Goal: Information Seeking & Learning: Learn about a topic

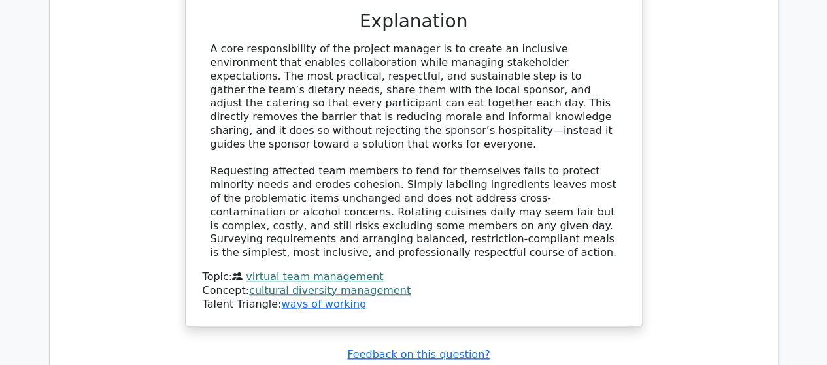
scroll to position [15375, 0]
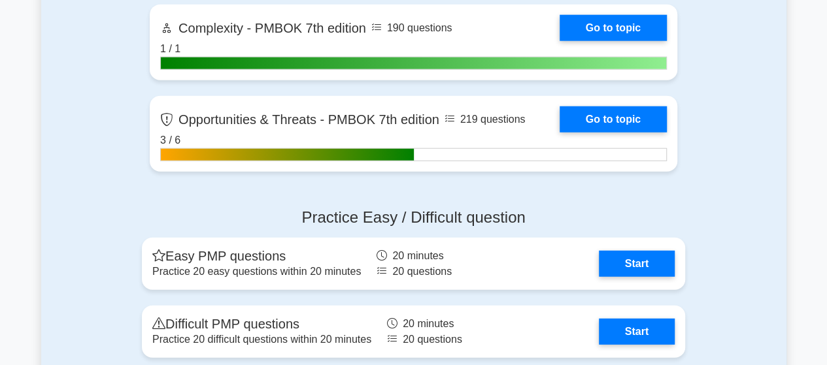
scroll to position [4182, 0]
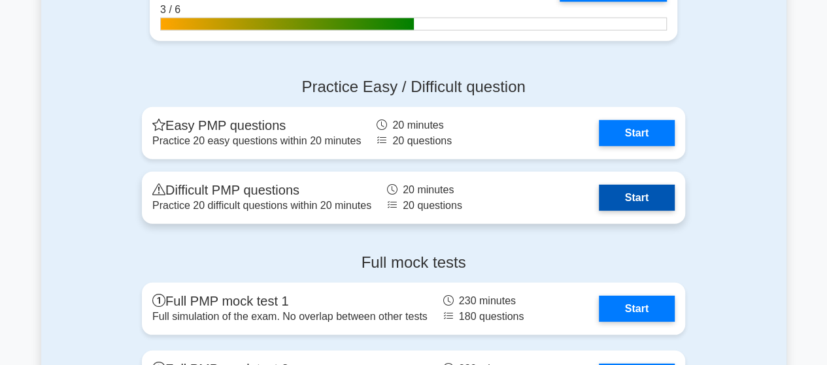
click at [599, 189] on link "Start" at bounding box center [637, 198] width 76 height 26
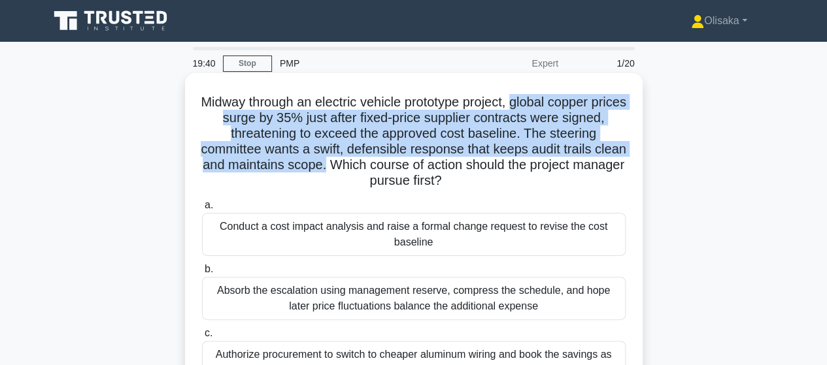
drag, startPoint x: 533, startPoint y: 103, endPoint x: 369, endPoint y: 171, distance: 178.1
click at [369, 171] on h5 "Midway through an electric vehicle prototype project, global copper prices surg…" at bounding box center [414, 141] width 426 height 95
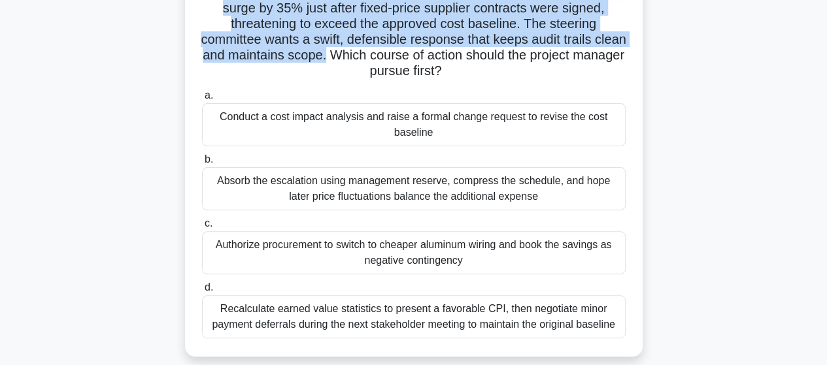
scroll to position [131, 0]
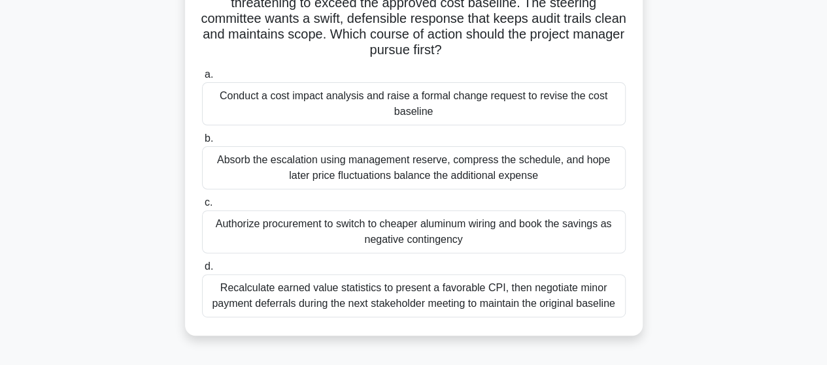
click at [388, 107] on div "Conduct a cost impact analysis and raise a formal change request to revise the …" at bounding box center [413, 103] width 423 height 43
click at [202, 79] on input "a. Conduct a cost impact analysis and raise a formal change request to revise t…" at bounding box center [202, 75] width 0 height 8
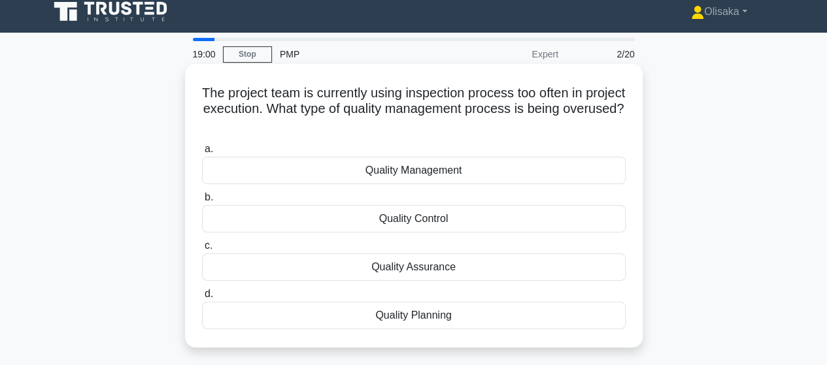
scroll to position [0, 0]
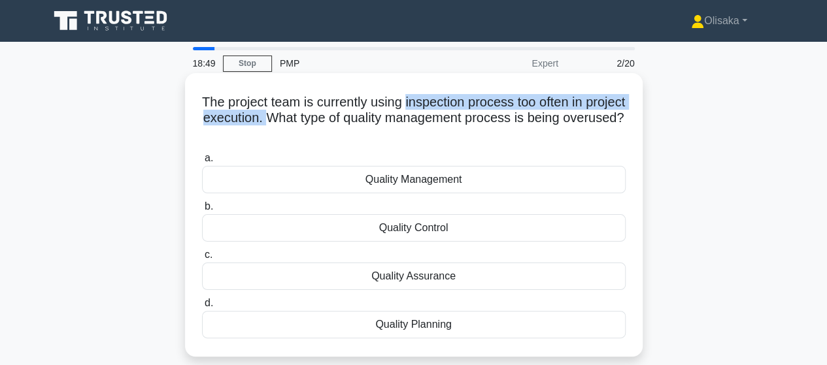
drag, startPoint x: 425, startPoint y: 101, endPoint x: 318, endPoint y: 123, distance: 109.4
click at [318, 123] on h5 "The project team is currently using inspection process too often in project exe…" at bounding box center [414, 118] width 426 height 48
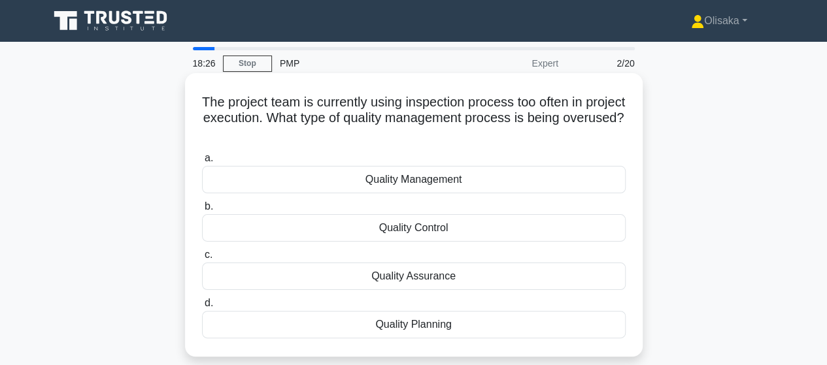
click at [420, 229] on div "Quality Control" at bounding box center [413, 227] width 423 height 27
click at [202, 211] on input "b. Quality Control" at bounding box center [202, 207] width 0 height 8
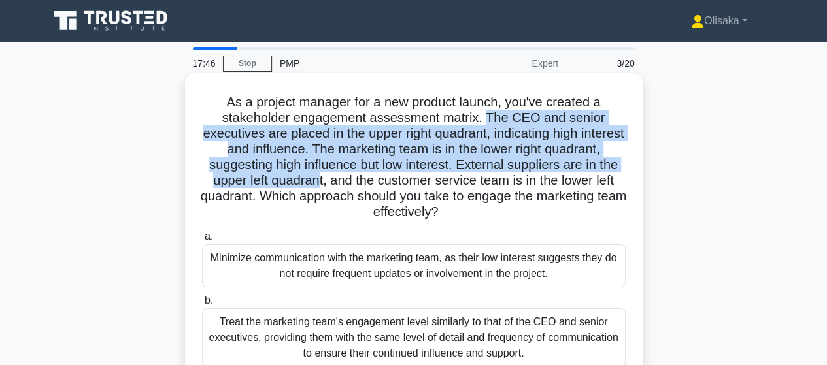
drag, startPoint x: 491, startPoint y: 117, endPoint x: 379, endPoint y: 184, distance: 130.7
click at [379, 184] on h5 "As a project manager for a new product launch, you've created a stakeholder eng…" at bounding box center [414, 157] width 426 height 127
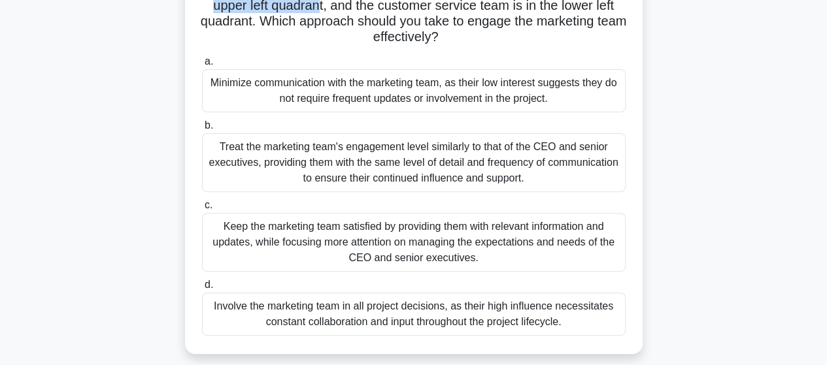
scroll to position [196, 0]
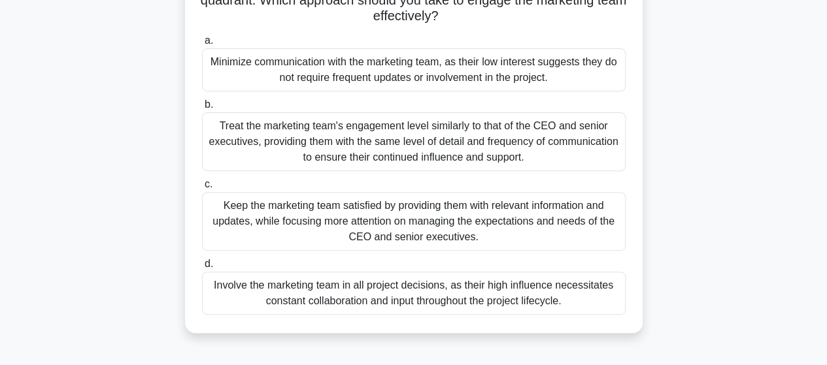
click at [344, 228] on div "Keep the marketing team satisfied by providing them with relevant information a…" at bounding box center [413, 221] width 423 height 59
click at [202, 189] on input "c. Keep the marketing team satisfied by providing them with relevant informatio…" at bounding box center [202, 184] width 0 height 8
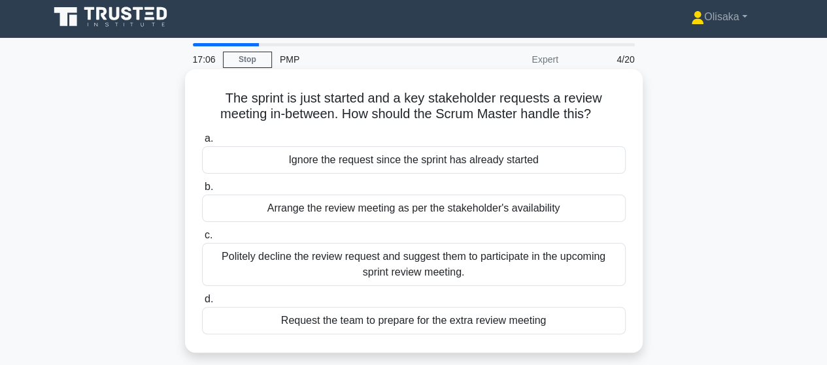
scroll to position [0, 0]
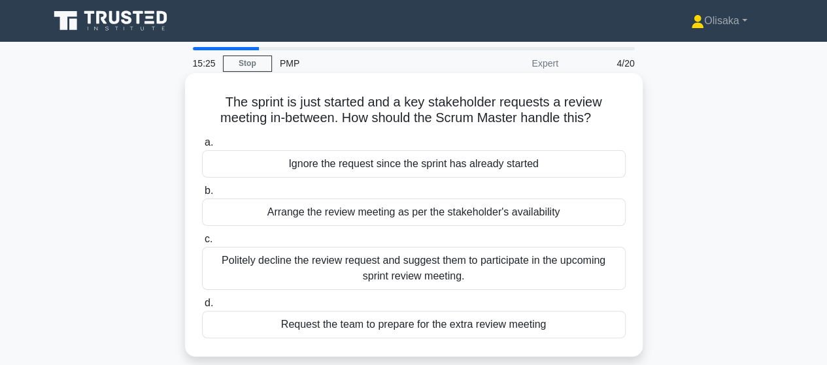
click at [333, 327] on div "Request the team to prepare for the extra review meeting" at bounding box center [413, 324] width 423 height 27
click at [202, 308] on input "d. Request the team to prepare for the extra review meeting" at bounding box center [202, 303] width 0 height 8
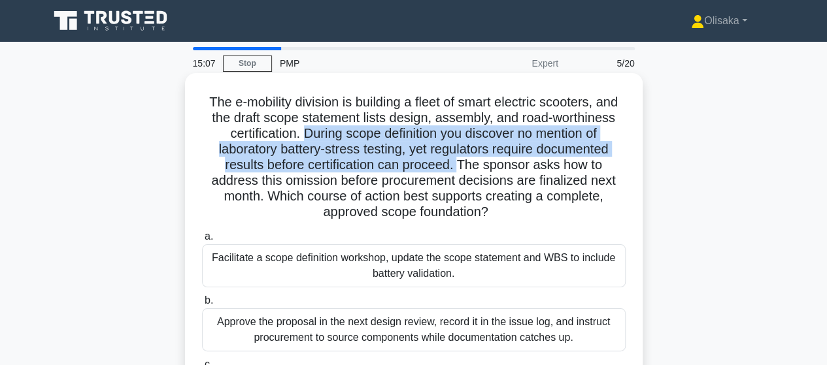
drag, startPoint x: 299, startPoint y: 134, endPoint x: 458, endPoint y: 165, distance: 161.7
click at [458, 165] on h5 "The e-mobility division is building a fleet of smart electric scooters, and the…" at bounding box center [414, 157] width 426 height 127
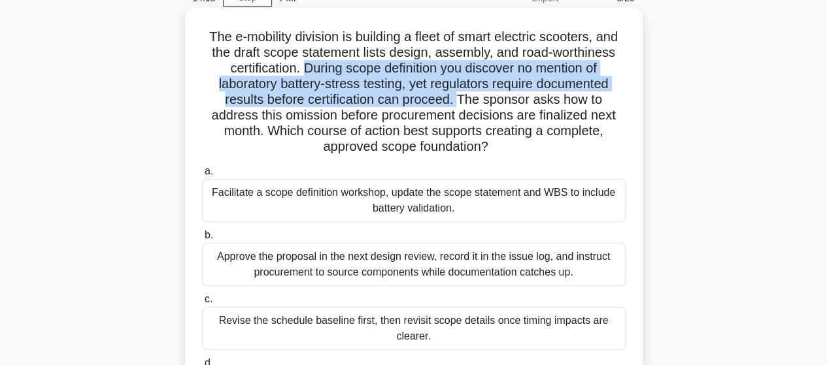
scroll to position [131, 0]
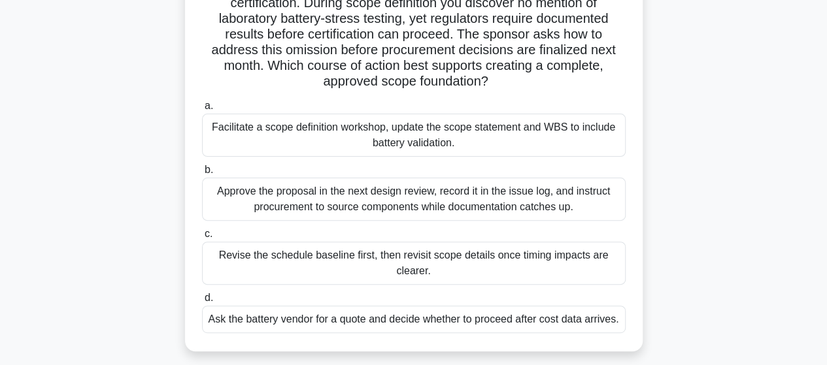
click at [433, 143] on div "Facilitate a scope definition workshop, update the scope statement and WBS to i…" at bounding box center [413, 135] width 423 height 43
click at [202, 110] on input "a. Facilitate a scope definition workshop, update the scope statement and WBS t…" at bounding box center [202, 106] width 0 height 8
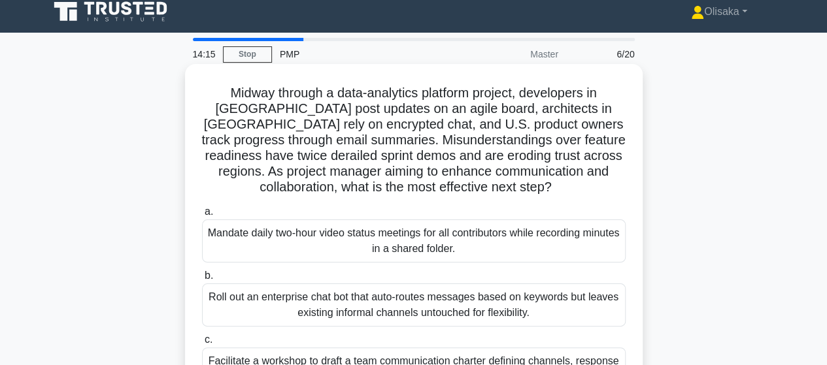
scroll to position [0, 0]
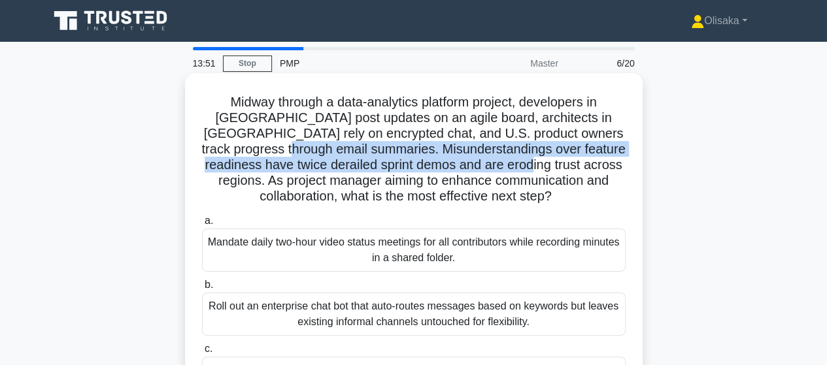
drag, startPoint x: 294, startPoint y: 149, endPoint x: 554, endPoint y: 165, distance: 260.6
click at [554, 165] on h5 "Midway through a data-analytics platform project, developers in Europe post upd…" at bounding box center [414, 149] width 426 height 111
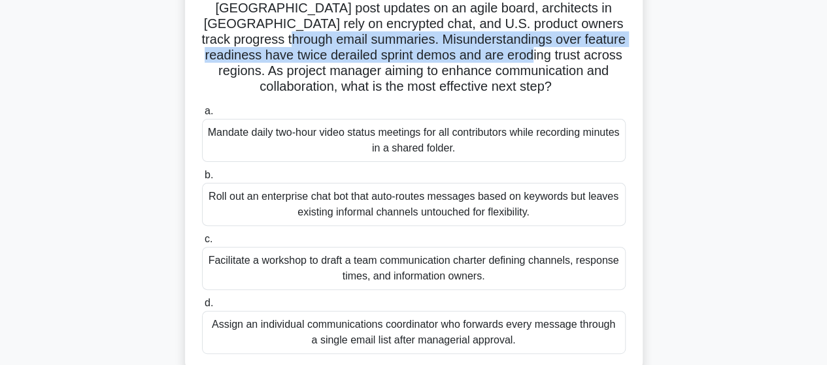
scroll to position [196, 0]
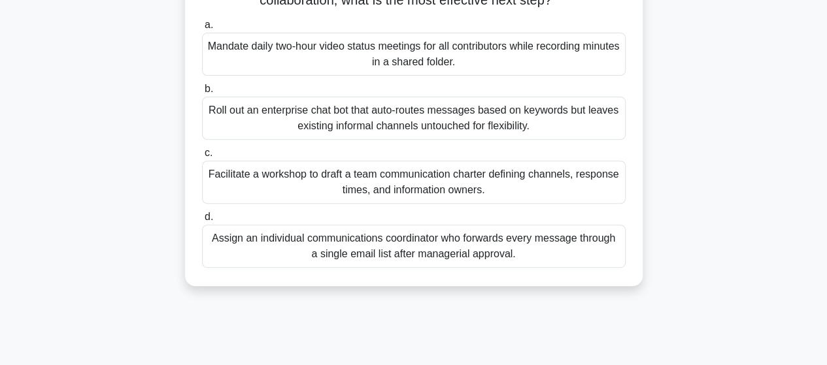
click at [419, 176] on div "Facilitate a workshop to draft a team communication charter defining channels, …" at bounding box center [413, 182] width 423 height 43
click at [202, 157] on input "c. Facilitate a workshop to draft a team communication charter defining channel…" at bounding box center [202, 153] width 0 height 8
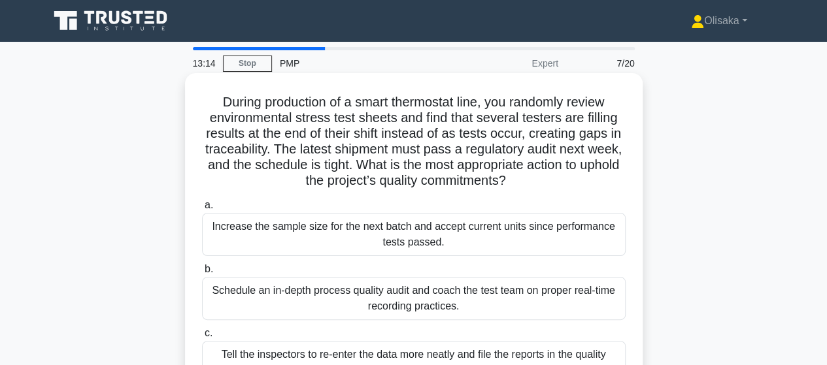
scroll to position [65, 0]
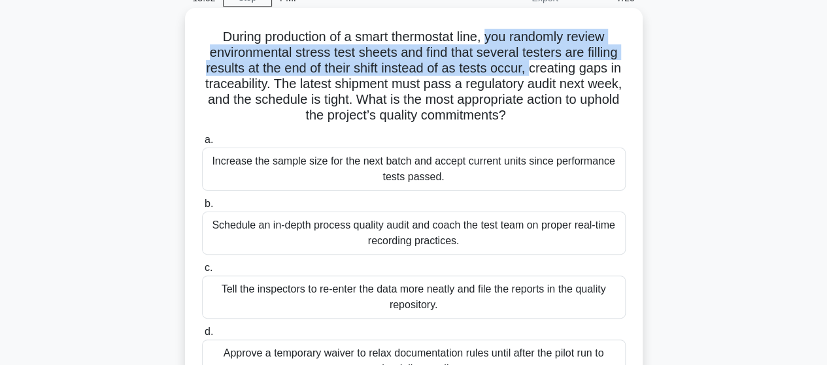
drag, startPoint x: 487, startPoint y: 36, endPoint x: 531, endPoint y: 70, distance: 54.9
click at [531, 70] on h5 "During production of a smart thermostat line, you randomly review environmental…" at bounding box center [414, 76] width 426 height 95
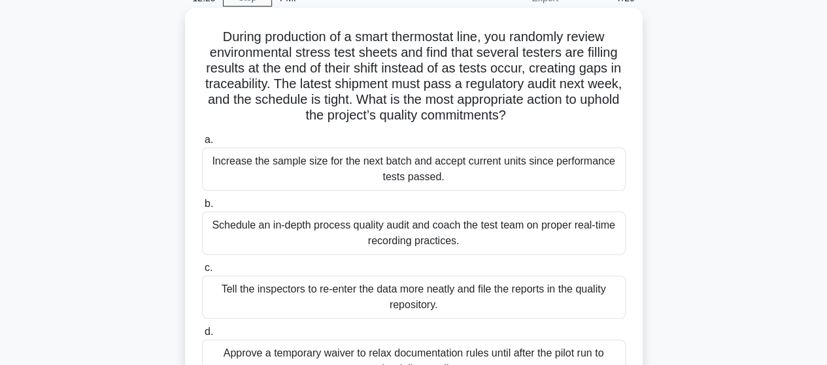
click at [357, 244] on div "Schedule an in-depth process quality audit and coach the test team on proper re…" at bounding box center [413, 233] width 423 height 43
click at [202, 208] on input "b. Schedule an in-depth process quality audit and coach the test team on proper…" at bounding box center [202, 204] width 0 height 8
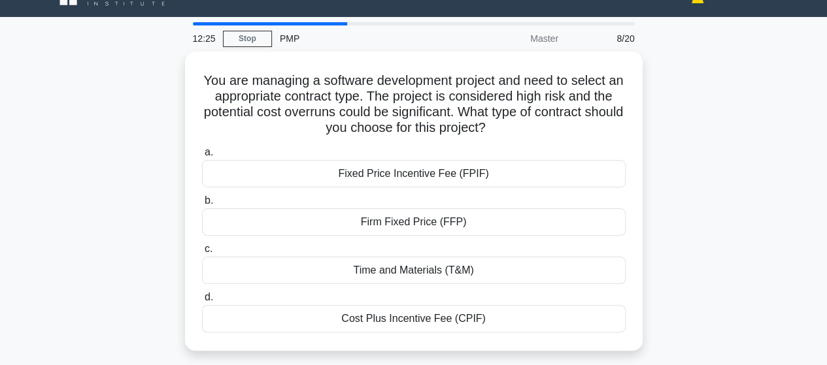
scroll to position [0, 0]
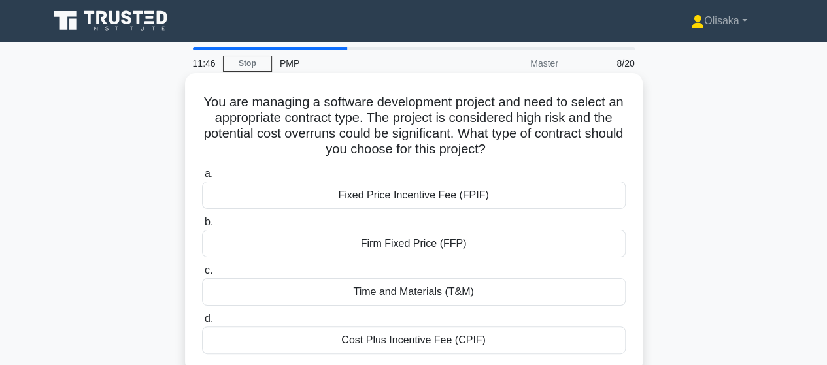
click at [368, 296] on div "Time and Materials (T&M)" at bounding box center [413, 291] width 423 height 27
click at [202, 275] on input "c. Time and Materials (T&M)" at bounding box center [202, 271] width 0 height 8
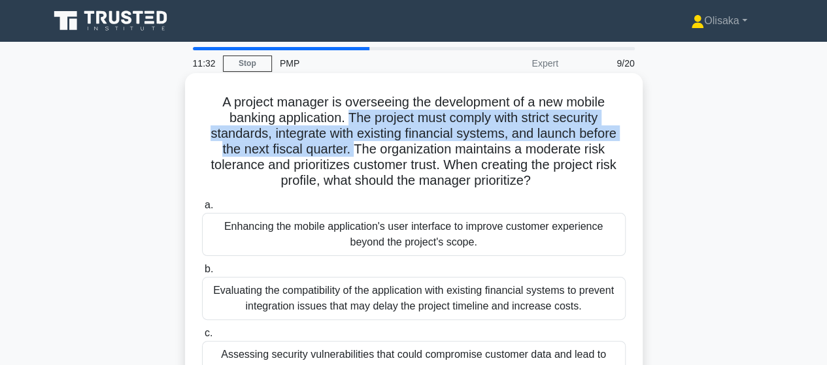
drag, startPoint x: 344, startPoint y: 118, endPoint x: 354, endPoint y: 154, distance: 36.6
click at [354, 154] on h5 "A project manager is overseeing the development of a new mobile banking applica…" at bounding box center [414, 141] width 426 height 95
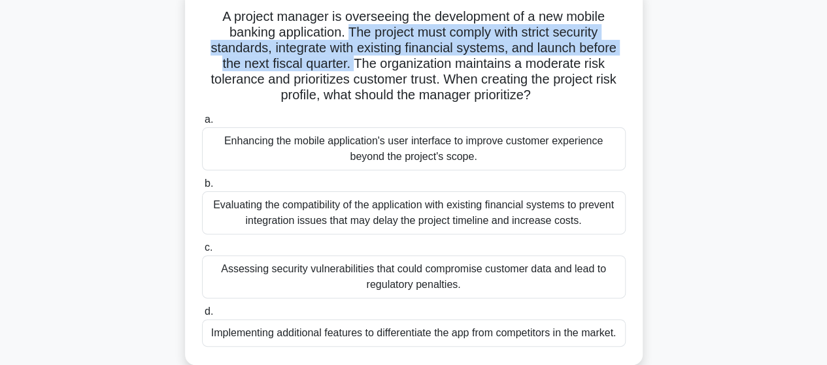
scroll to position [65, 0]
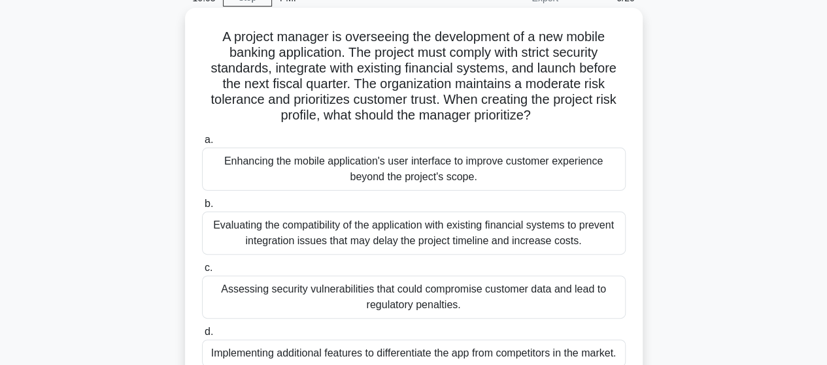
click at [421, 238] on div "Evaluating the compatibility of the application with existing financial systems…" at bounding box center [413, 233] width 423 height 43
click at [202, 208] on input "b. Evaluating the compatibility of the application with existing financial syst…" at bounding box center [202, 204] width 0 height 8
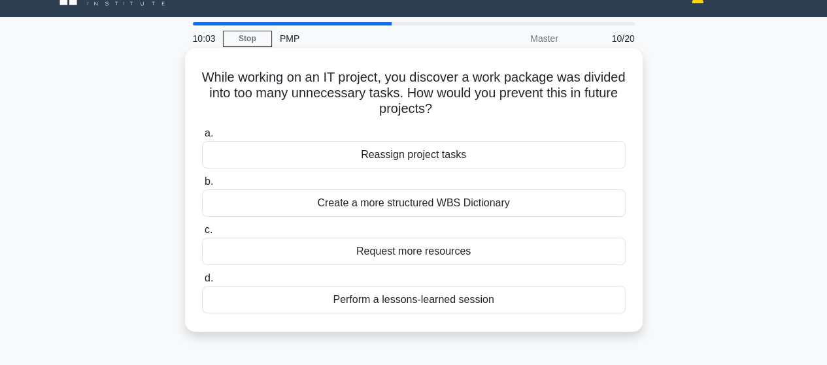
scroll to position [0, 0]
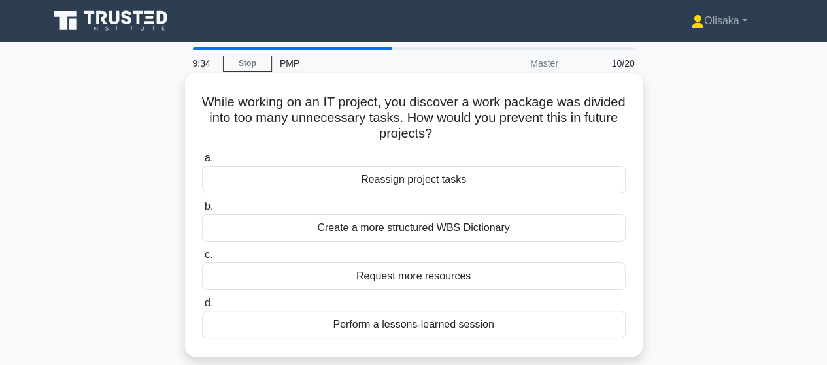
click at [409, 233] on div "Create a more structured WBS Dictionary" at bounding box center [413, 227] width 423 height 27
click at [202, 211] on input "b. Create a more structured WBS Dictionary" at bounding box center [202, 207] width 0 height 8
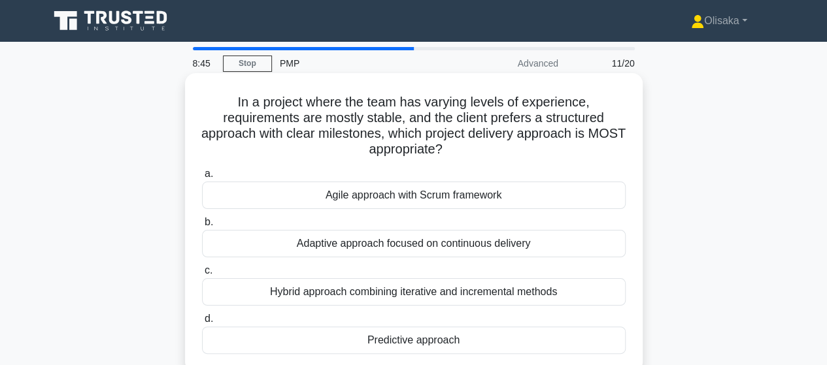
click at [382, 341] on div "Predictive approach" at bounding box center [413, 340] width 423 height 27
click at [202, 323] on input "d. Predictive approach" at bounding box center [202, 319] width 0 height 8
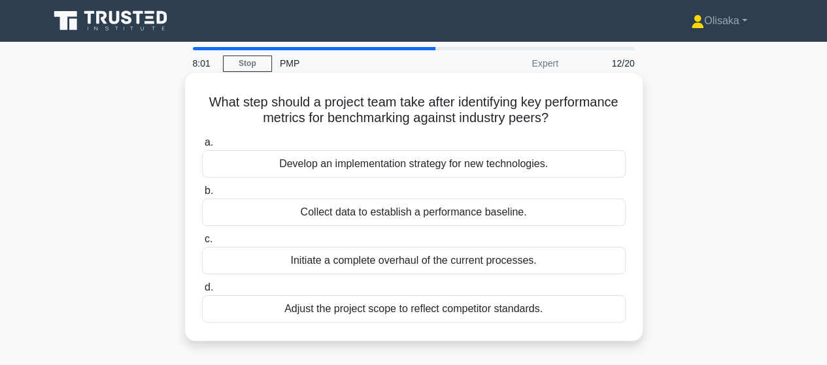
click at [348, 215] on div "Collect data to establish a performance baseline." at bounding box center [413, 212] width 423 height 27
click at [202, 195] on input "b. Collect data to establish a performance baseline." at bounding box center [202, 191] width 0 height 8
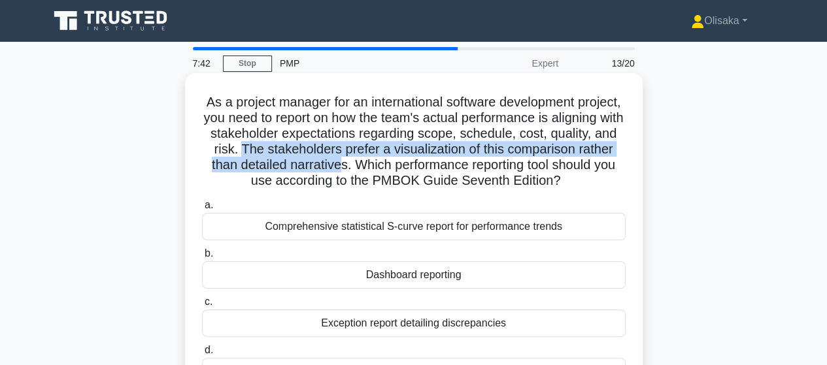
drag, startPoint x: 332, startPoint y: 148, endPoint x: 472, endPoint y: 165, distance: 140.8
click at [472, 165] on h5 "As a project manager for an international software development project, you nee…" at bounding box center [414, 141] width 426 height 95
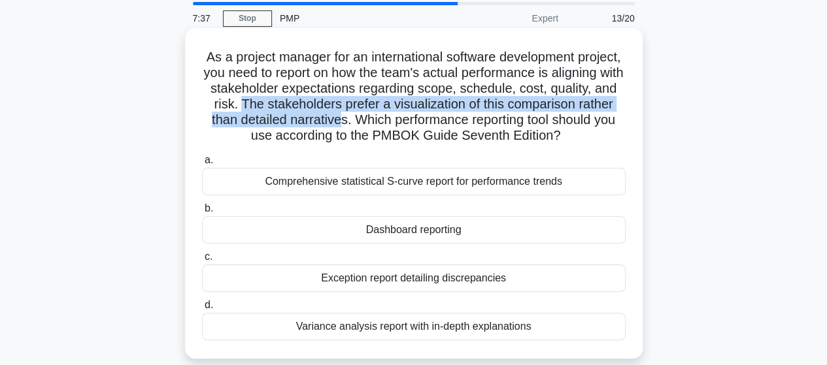
scroll to position [65, 0]
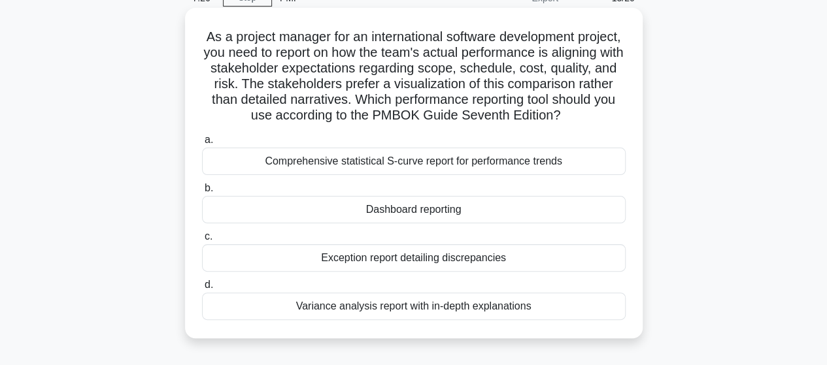
click at [408, 223] on div "Dashboard reporting" at bounding box center [413, 209] width 423 height 27
click at [202, 193] on input "b. Dashboard reporting" at bounding box center [202, 188] width 0 height 8
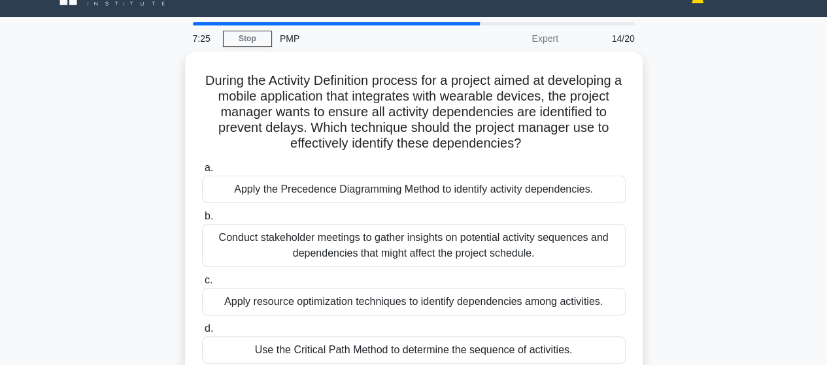
scroll to position [0, 0]
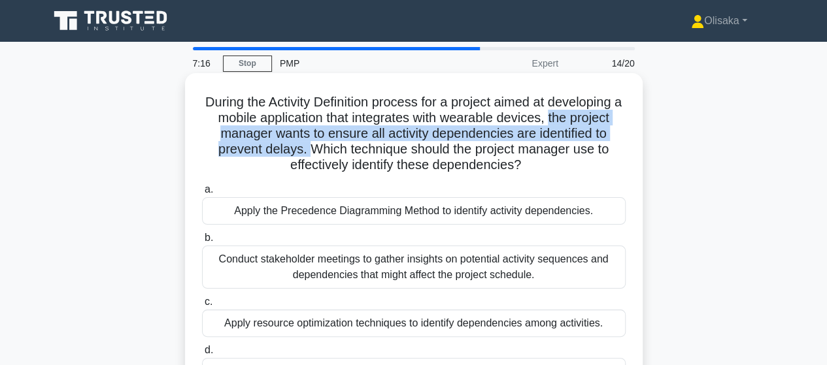
drag, startPoint x: 557, startPoint y: 119, endPoint x: 306, endPoint y: 156, distance: 253.6
click at [306, 156] on h5 "During the Activity Definition process for a project aimed at developing a mobi…" at bounding box center [414, 134] width 426 height 80
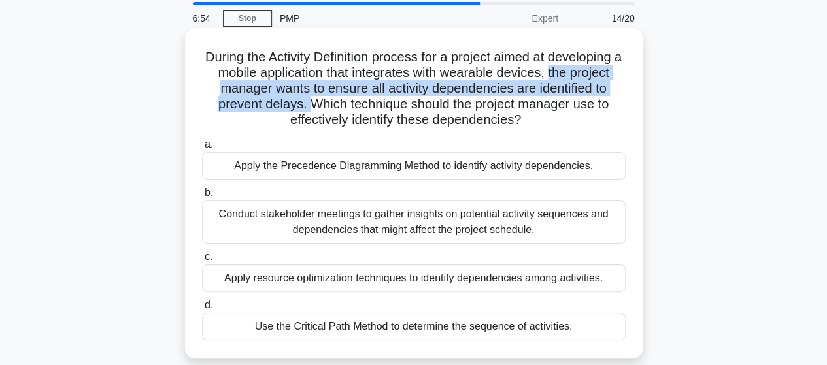
scroll to position [65, 0]
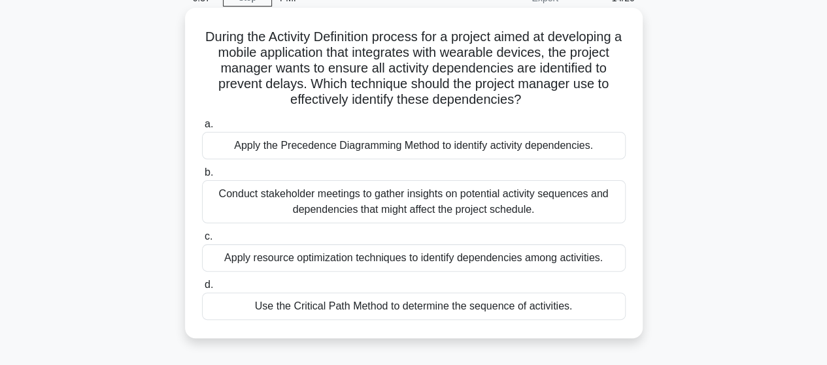
click at [388, 144] on div "Apply the Precedence Diagramming Method to identify activity dependencies." at bounding box center [413, 145] width 423 height 27
click at [202, 129] on input "a. Apply the Precedence Diagramming Method to identify activity dependencies." at bounding box center [202, 124] width 0 height 8
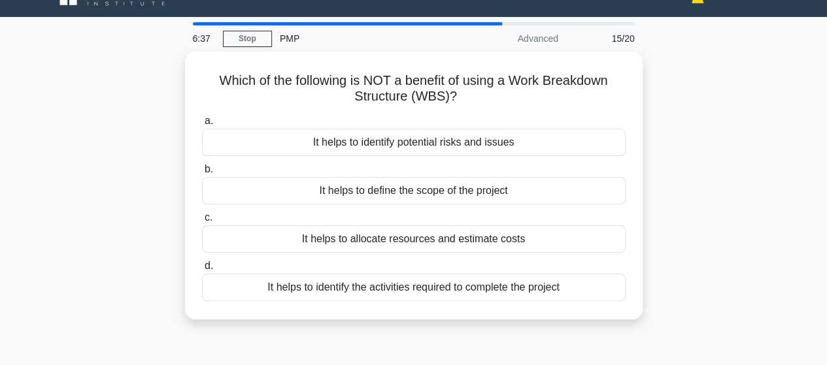
scroll to position [0, 0]
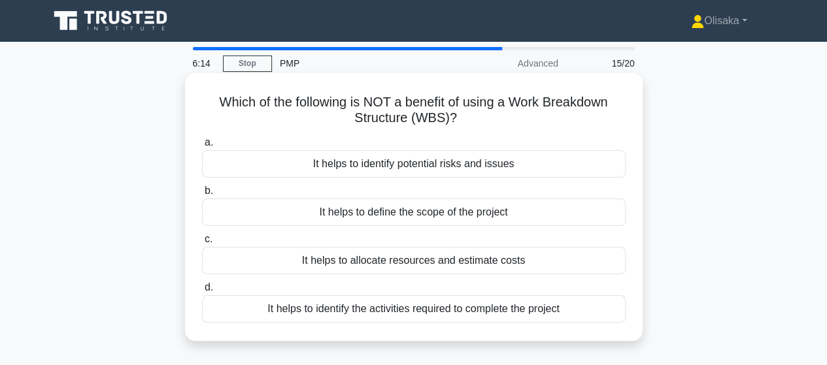
click at [435, 161] on div "It helps to identify potential risks and issues" at bounding box center [413, 163] width 423 height 27
click at [202, 147] on input "a. It helps to identify potential risks and issues" at bounding box center [202, 143] width 0 height 8
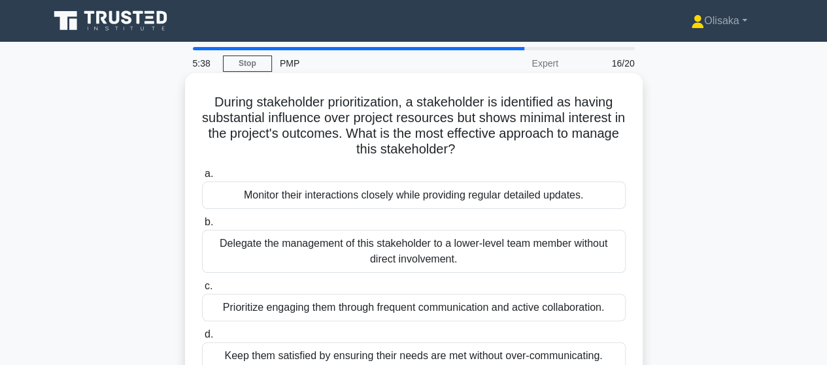
scroll to position [65, 0]
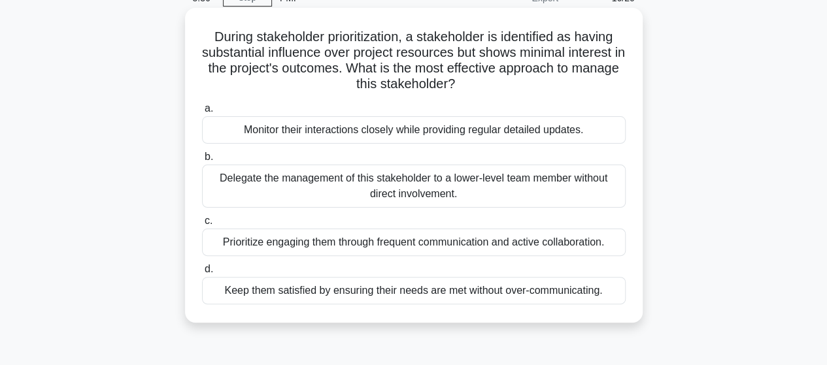
click at [324, 294] on div "Keep them satisfied by ensuring their needs are met without over-communicating." at bounding box center [413, 290] width 423 height 27
click at [202, 274] on input "d. Keep them satisfied by ensuring their needs are met without over-communicati…" at bounding box center [202, 269] width 0 height 8
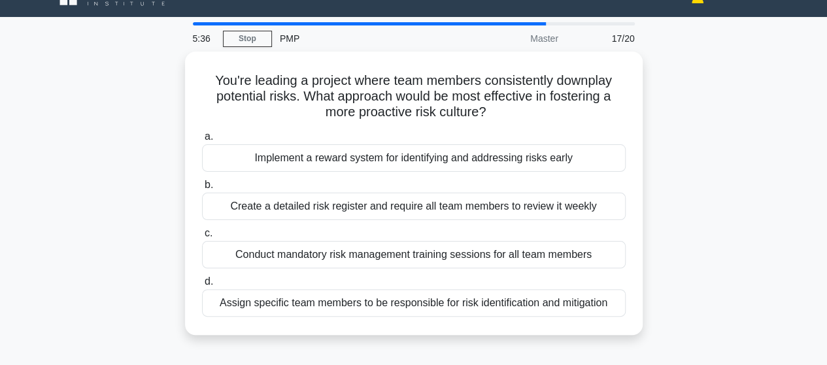
scroll to position [0, 0]
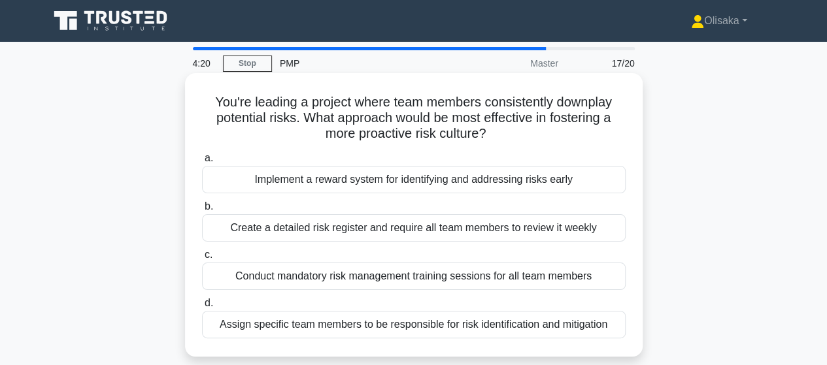
click at [346, 186] on div "Implement a reward system for identifying and addressing risks early" at bounding box center [413, 179] width 423 height 27
click at [202, 163] on input "a. Implement a reward system for identifying and addressing risks early" at bounding box center [202, 158] width 0 height 8
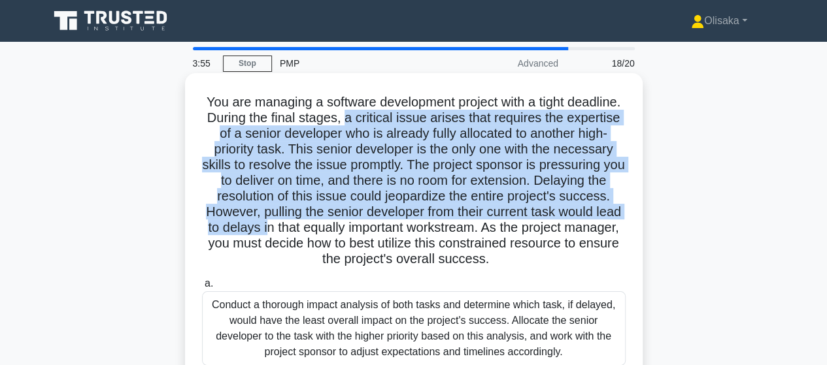
drag, startPoint x: 410, startPoint y: 119, endPoint x: 404, endPoint y: 235, distance: 116.5
click at [404, 235] on h5 "You are managing a software development project with a tight deadline. During t…" at bounding box center [414, 181] width 426 height 174
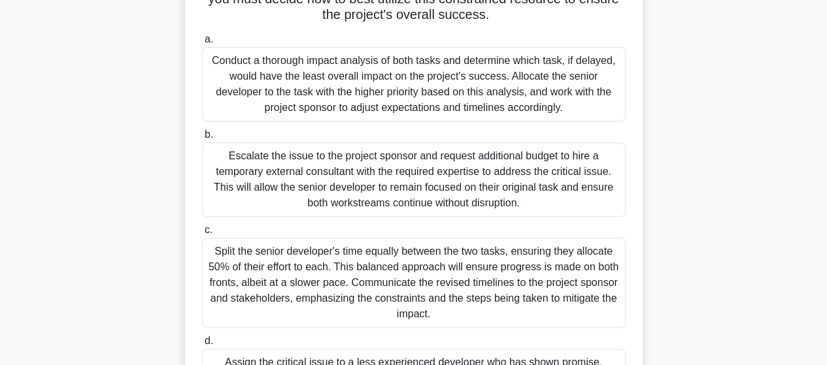
scroll to position [327, 0]
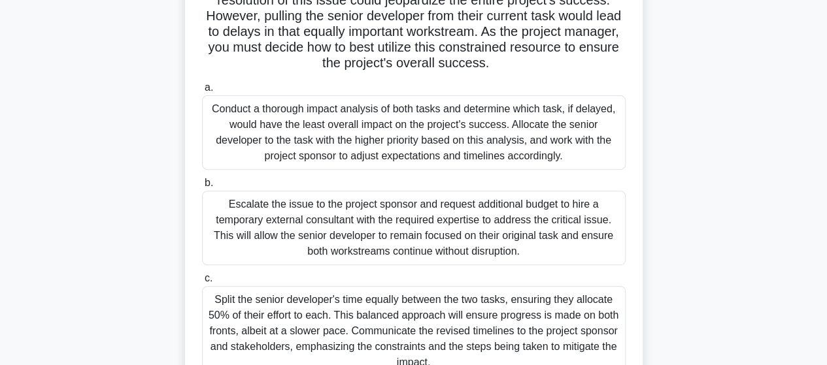
click at [389, 138] on div "Conduct a thorough impact analysis of both tasks and determine which task, if d…" at bounding box center [413, 132] width 423 height 74
click at [202, 92] on input "a. Conduct a thorough impact analysis of both tasks and determine which task, i…" at bounding box center [202, 88] width 0 height 8
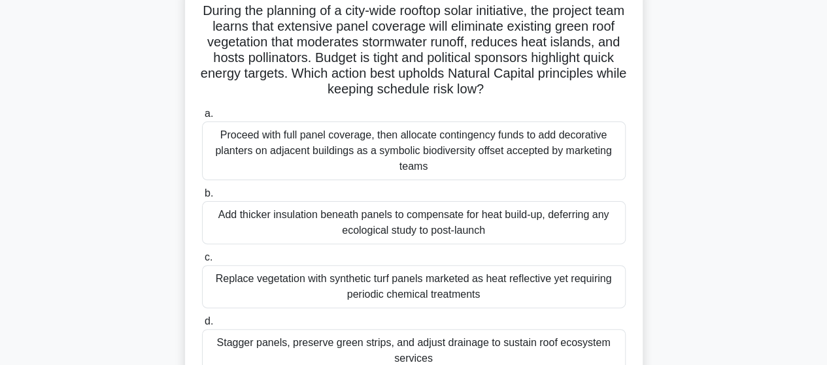
scroll to position [0, 0]
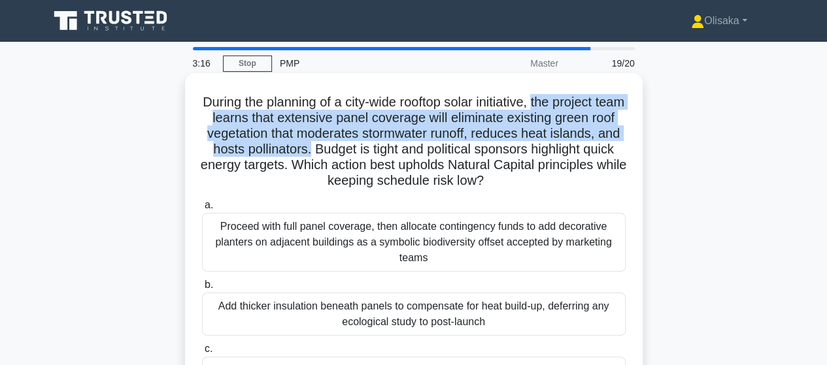
drag, startPoint x: 555, startPoint y: 99, endPoint x: 338, endPoint y: 153, distance: 224.1
click at [338, 153] on h5 "During the planning of a city-wide rooftop solar initiative, the project team l…" at bounding box center [414, 141] width 426 height 95
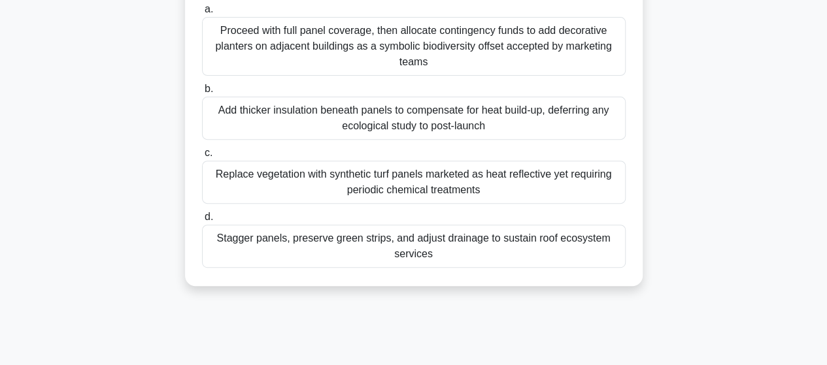
scroll to position [131, 0]
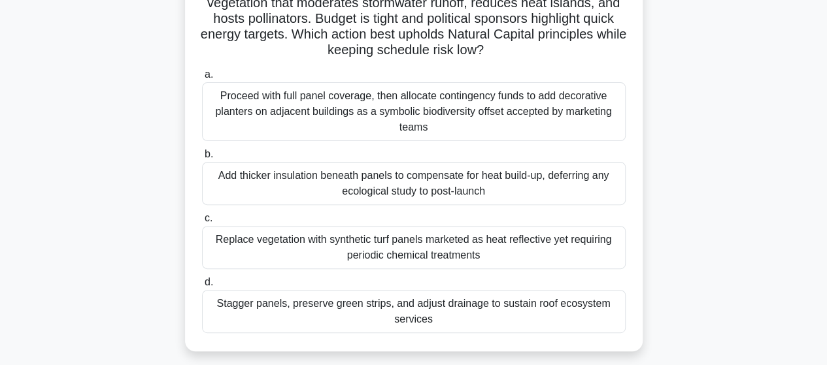
click at [314, 301] on div "Stagger panels, preserve green strips, and adjust drainage to sustain roof ecos…" at bounding box center [413, 311] width 423 height 43
click at [202, 287] on input "d. Stagger panels, preserve green strips, and adjust drainage to sustain roof e…" at bounding box center [202, 282] width 0 height 8
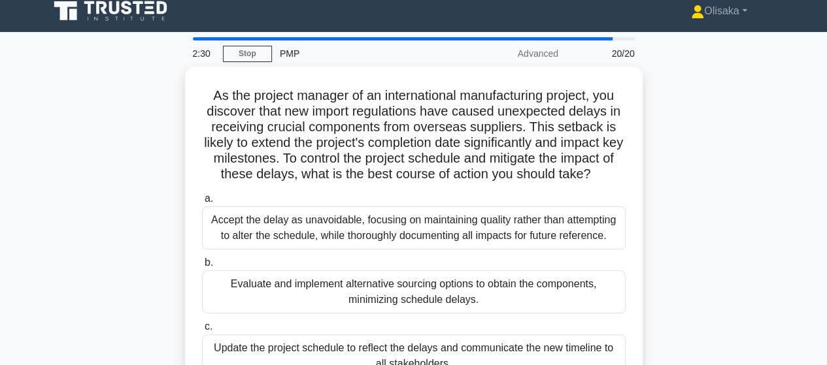
scroll to position [0, 0]
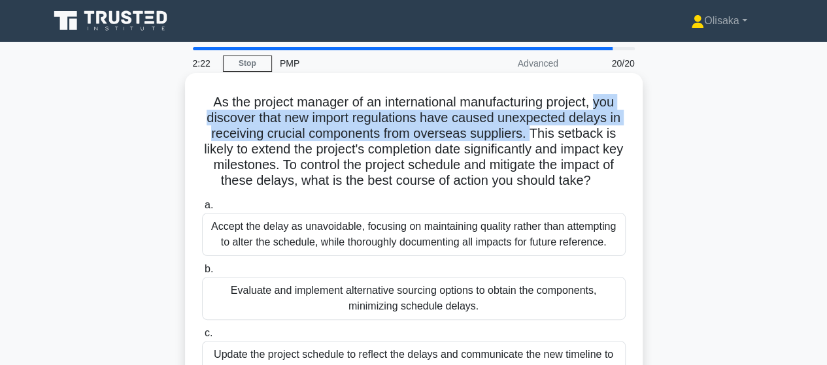
drag, startPoint x: 600, startPoint y: 101, endPoint x: 533, endPoint y: 137, distance: 76.0
click at [533, 137] on h5 "As the project manager of an international manufacturing project, you discover …" at bounding box center [414, 141] width 426 height 95
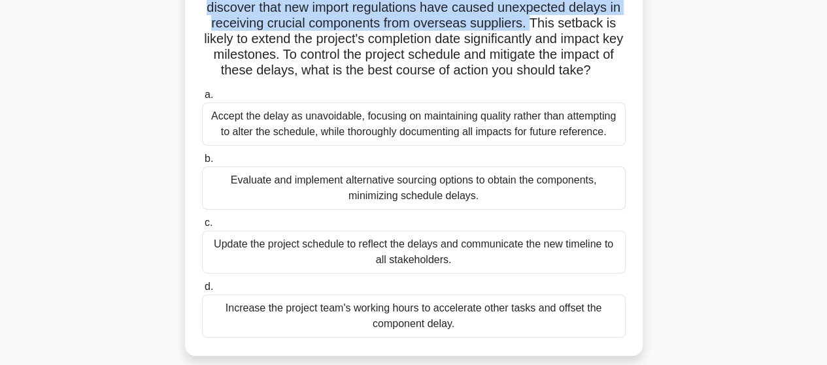
scroll to position [131, 0]
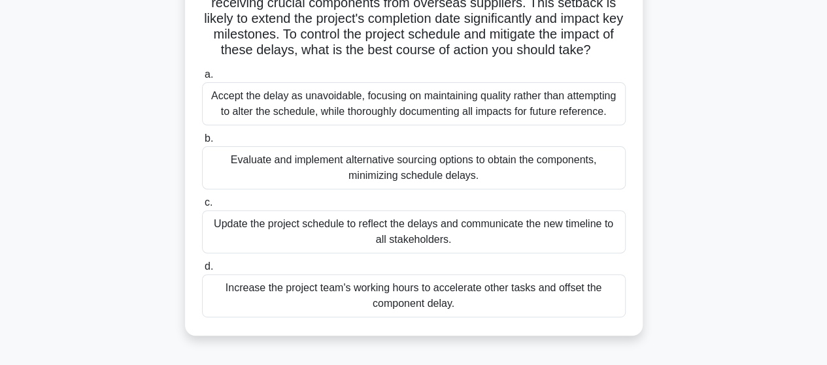
click at [484, 174] on div "Evaluate and implement alternative sourcing options to obtain the components, m…" at bounding box center [413, 167] width 423 height 43
click at [202, 143] on input "b. Evaluate and implement alternative sourcing options to obtain the components…" at bounding box center [202, 139] width 0 height 8
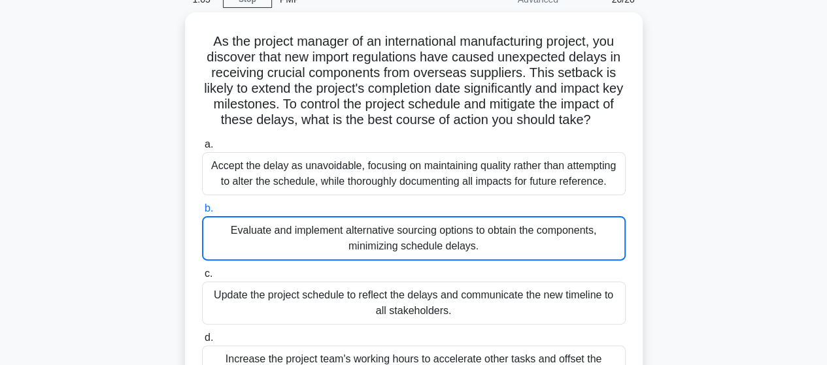
scroll to position [0, 0]
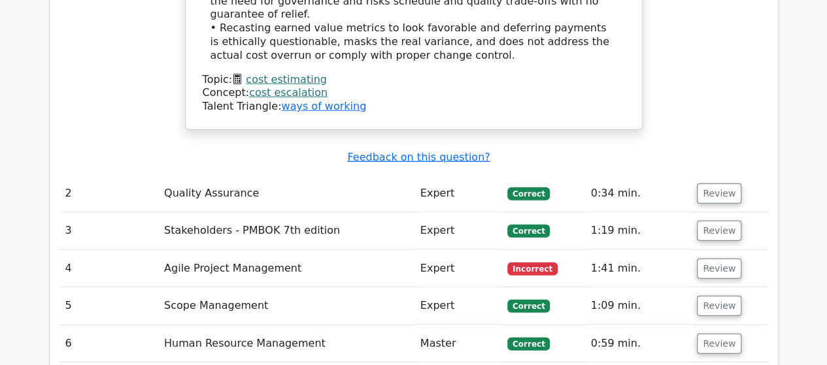
scroll to position [1764, 0]
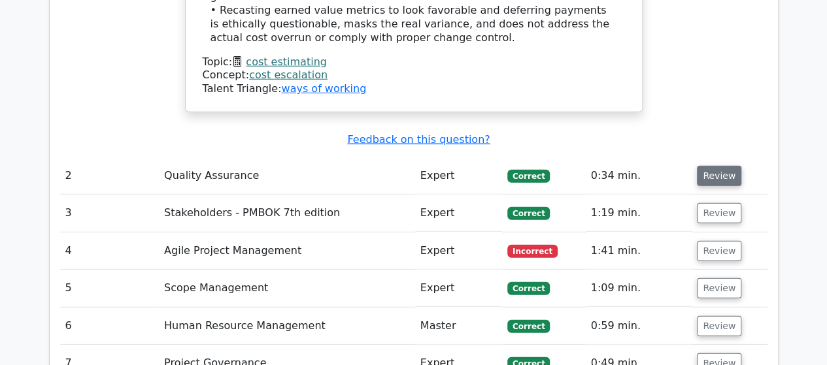
click at [704, 166] on button "Review" at bounding box center [719, 176] width 44 height 20
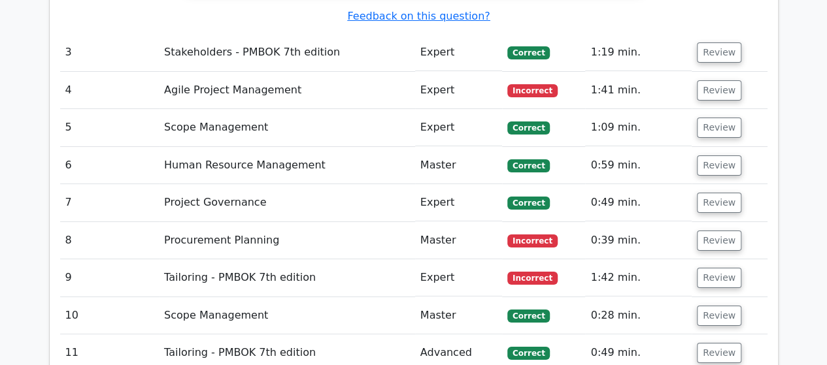
scroll to position [2222, 0]
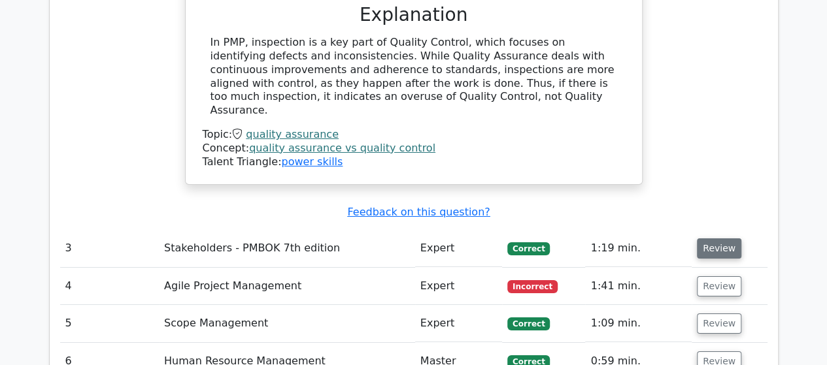
click at [707, 238] on button "Review" at bounding box center [719, 248] width 44 height 20
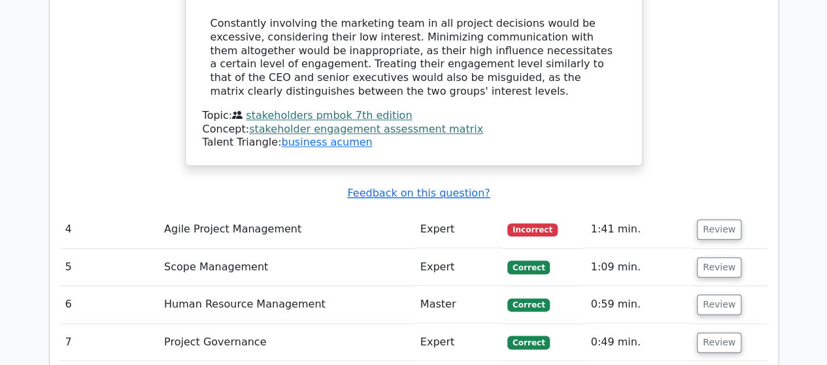
scroll to position [3136, 0]
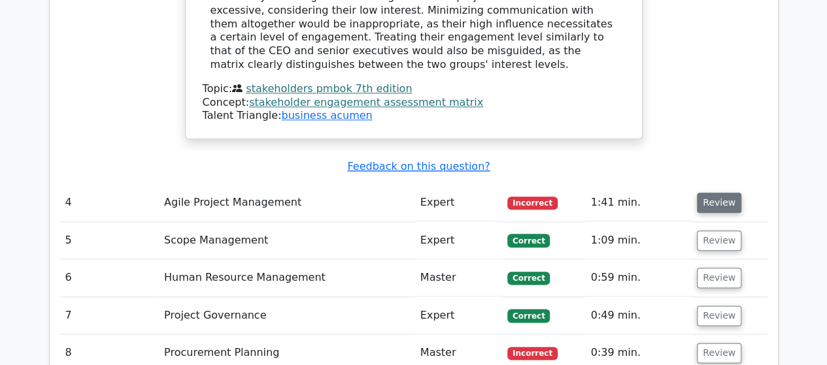
drag, startPoint x: 716, startPoint y: 111, endPoint x: 707, endPoint y: 113, distance: 9.4
click at [715, 193] on button "Review" at bounding box center [719, 203] width 44 height 20
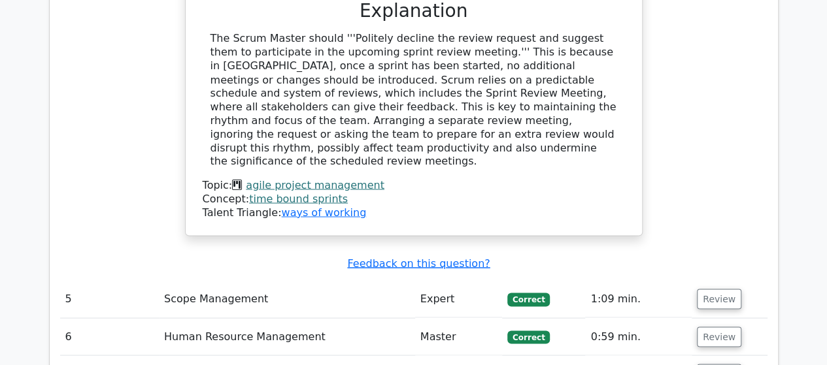
scroll to position [3659, 0]
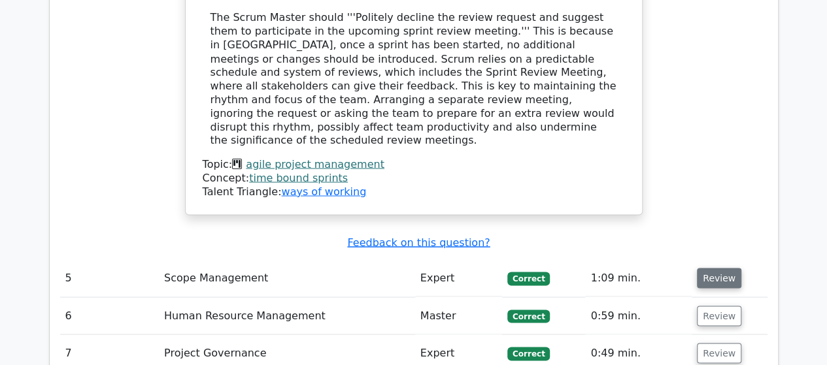
click at [714, 268] on button "Review" at bounding box center [719, 278] width 44 height 20
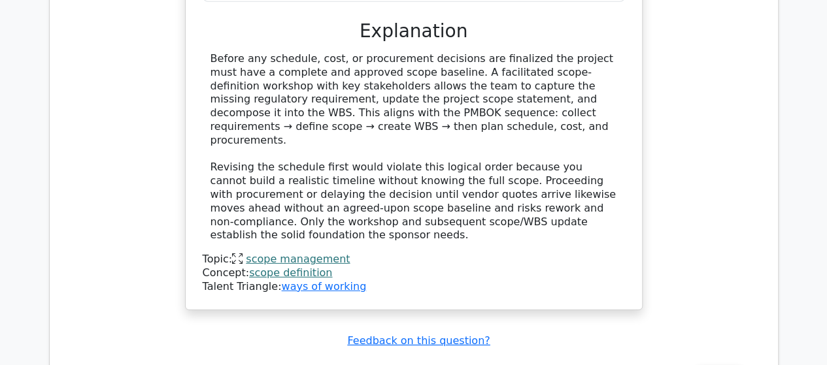
scroll to position [4378, 0]
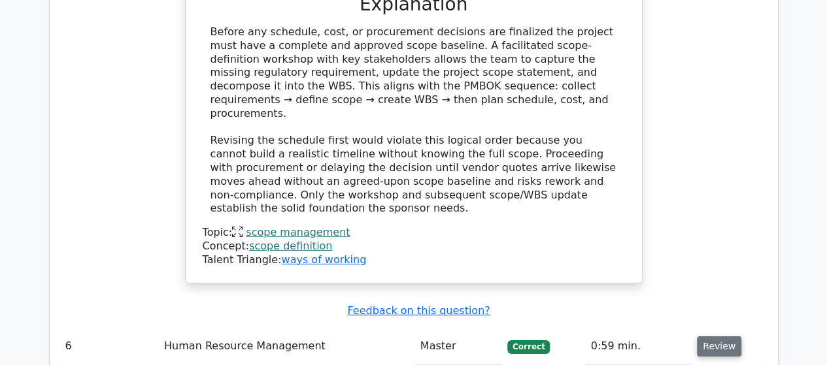
click at [712, 337] on button "Review" at bounding box center [719, 347] width 44 height 20
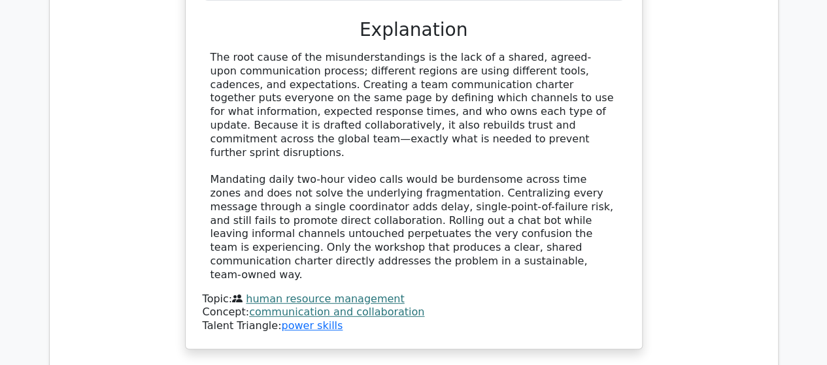
scroll to position [5162, 0]
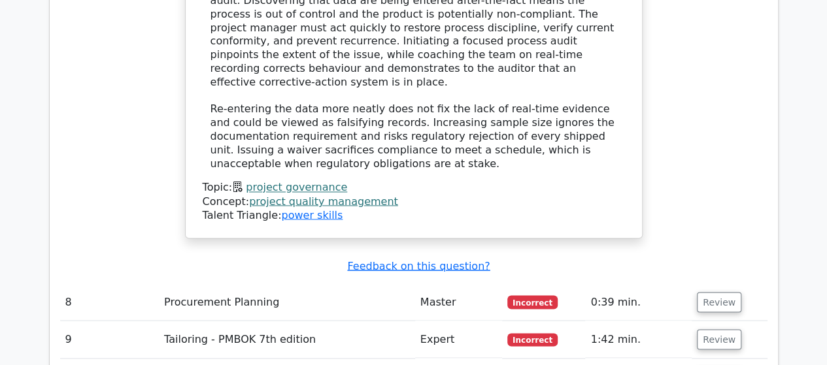
scroll to position [6011, 0]
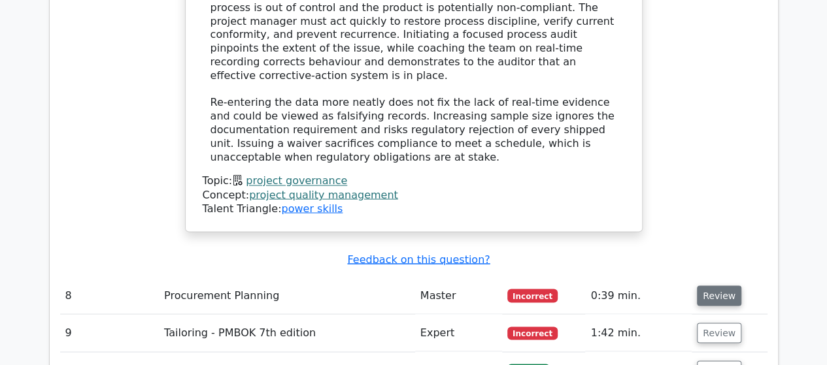
click at [708, 286] on button "Review" at bounding box center [719, 296] width 44 height 20
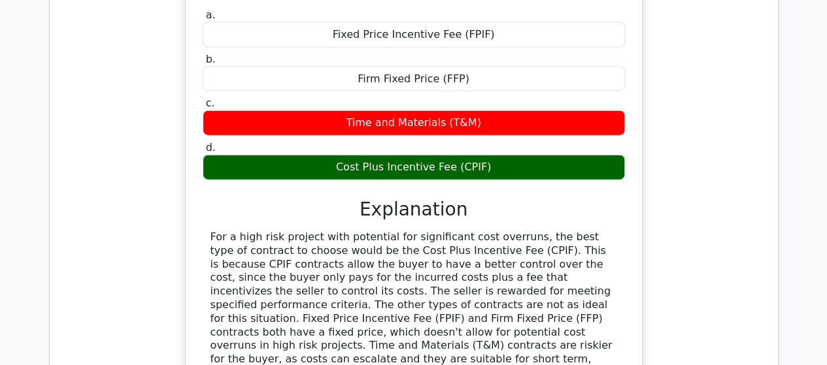
scroll to position [6534, 0]
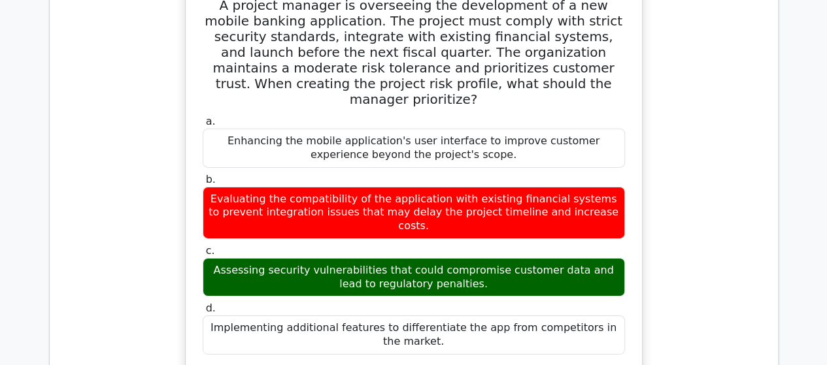
scroll to position [7122, 0]
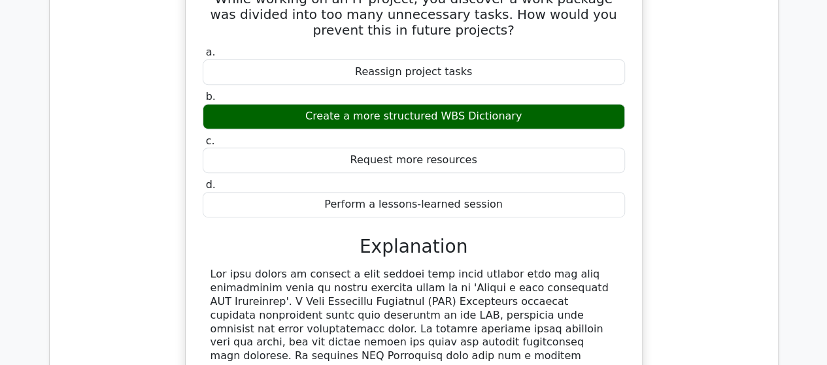
scroll to position [7710, 0]
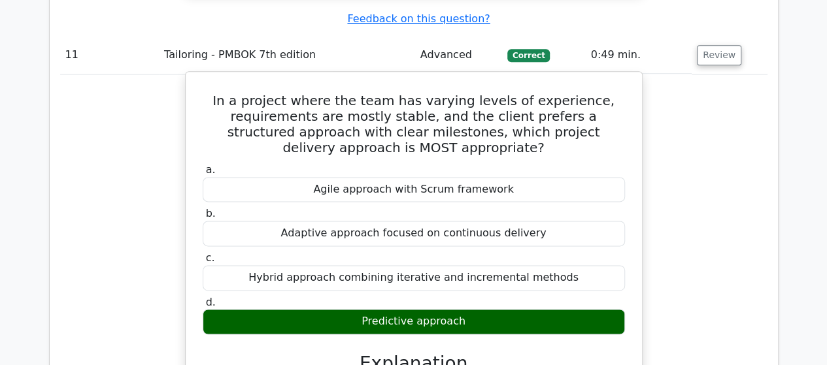
scroll to position [8494, 0]
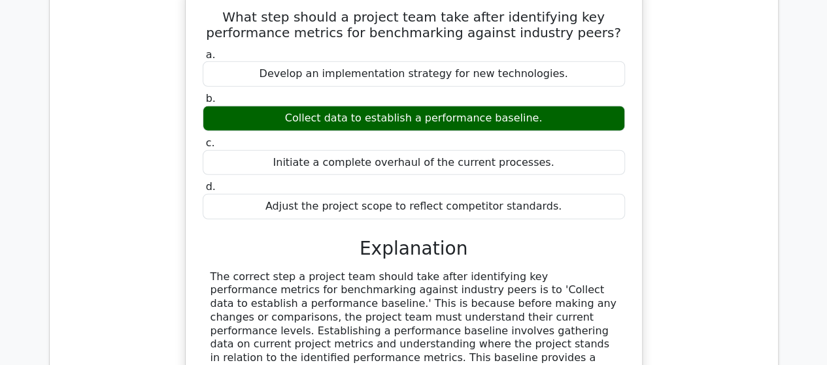
scroll to position [9278, 0]
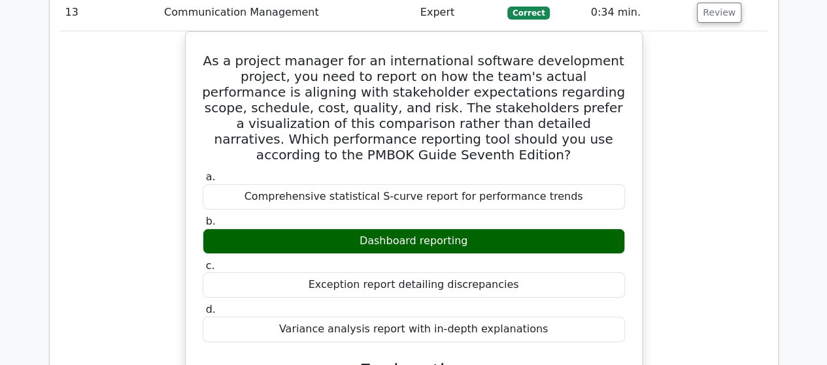
scroll to position [9997, 0]
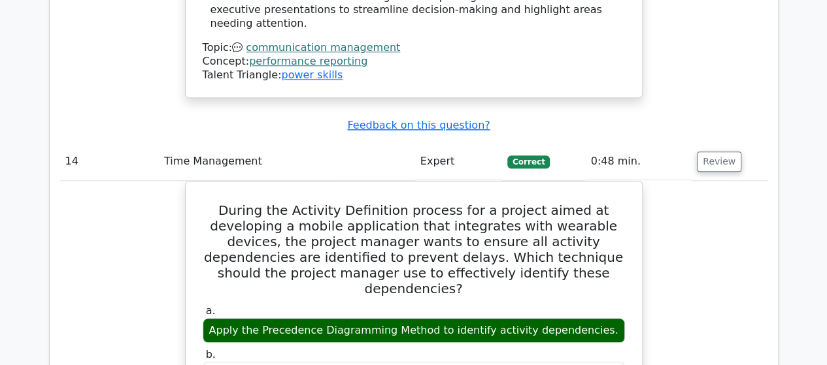
scroll to position [10520, 0]
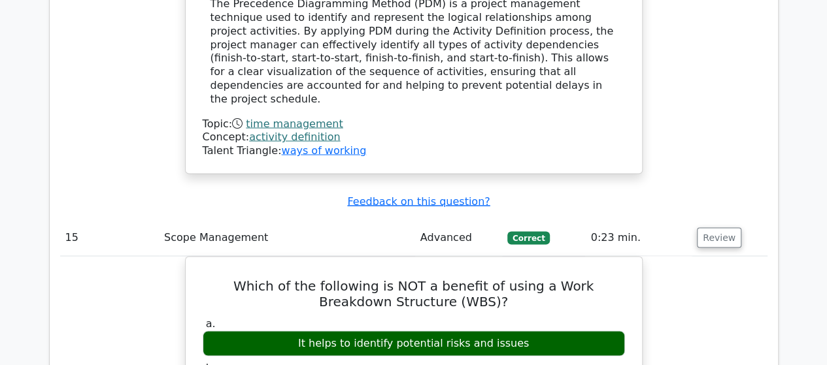
scroll to position [11043, 0]
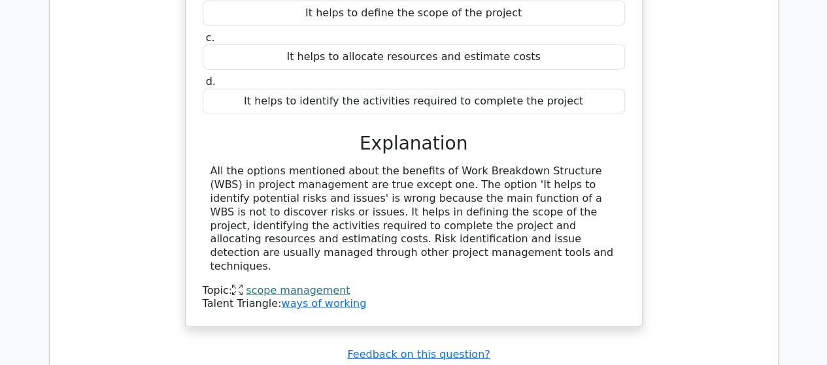
scroll to position [11631, 0]
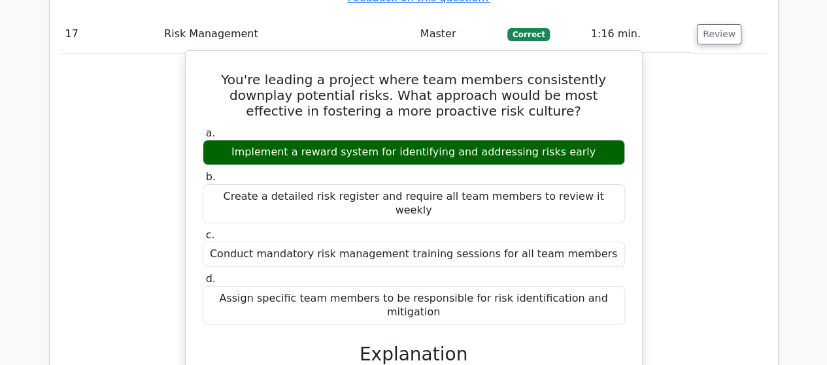
scroll to position [12350, 0]
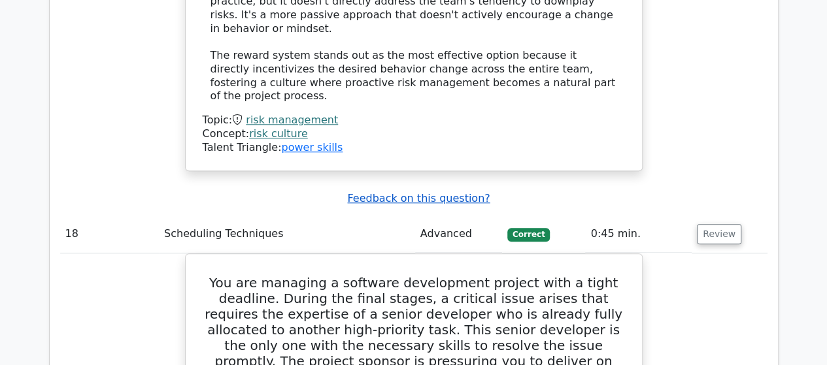
scroll to position [13330, 0]
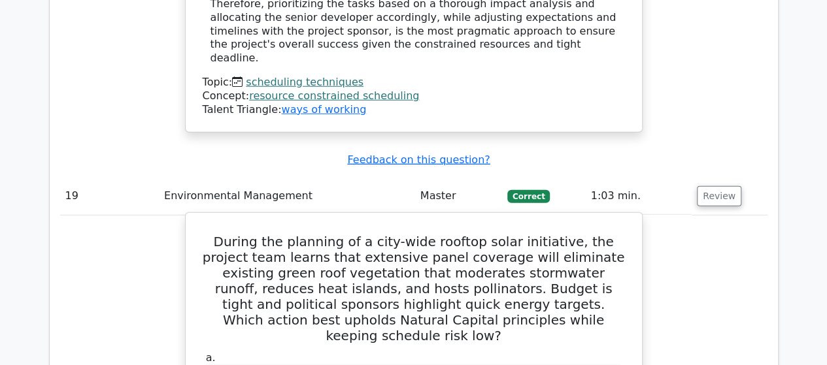
scroll to position [14179, 0]
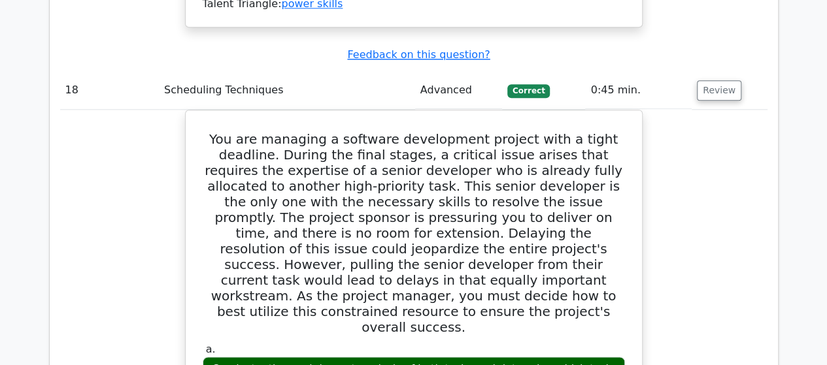
scroll to position [13134, 0]
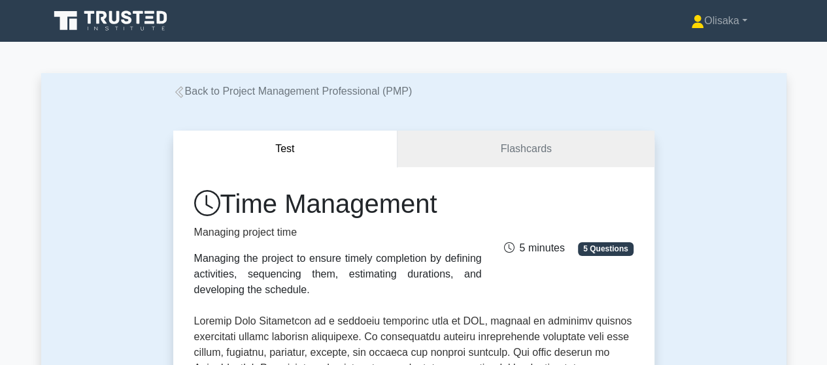
click at [107, 22] on icon at bounding box center [111, 20] width 125 height 25
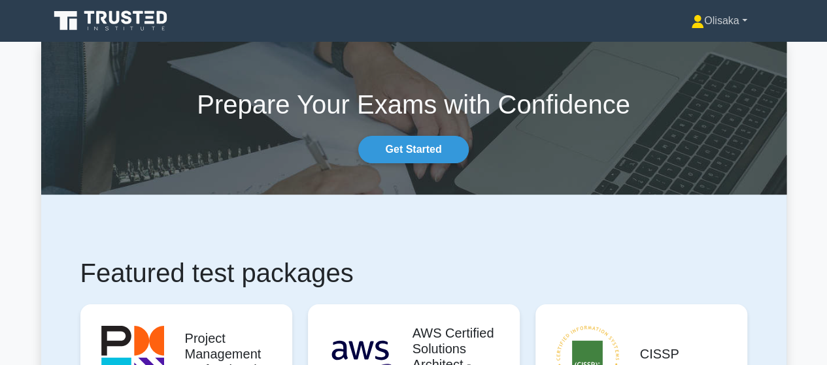
click at [710, 21] on link "Olisaka" at bounding box center [718, 21] width 118 height 26
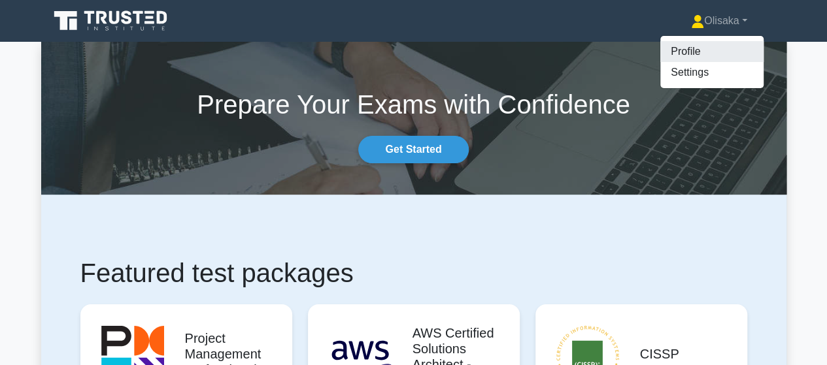
click at [677, 48] on link "Profile" at bounding box center [711, 51] width 103 height 21
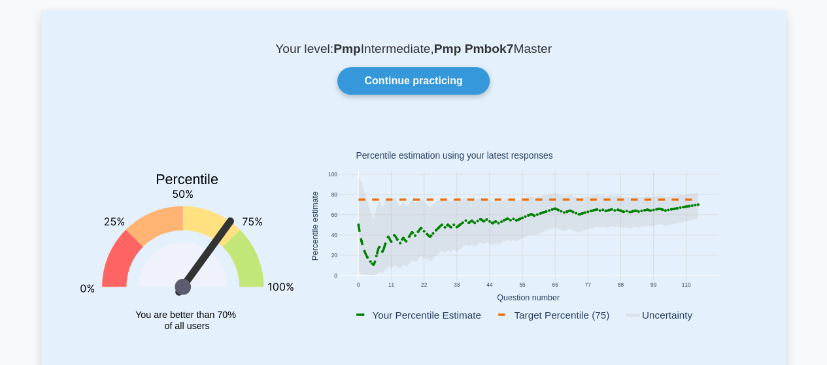
scroll to position [65, 0]
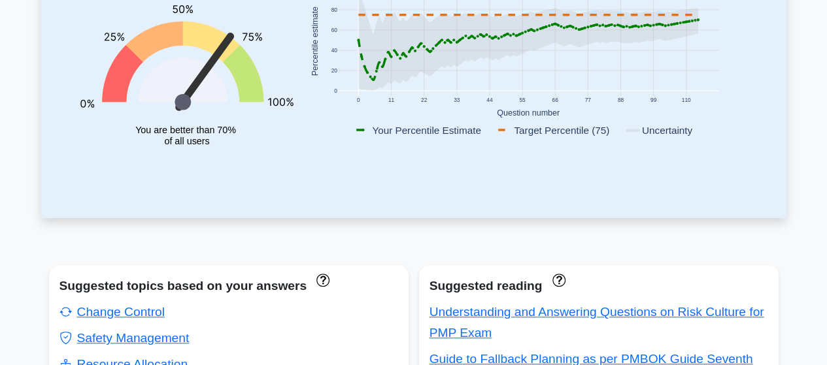
scroll to position [131, 0]
